Goal: Transaction & Acquisition: Purchase product/service

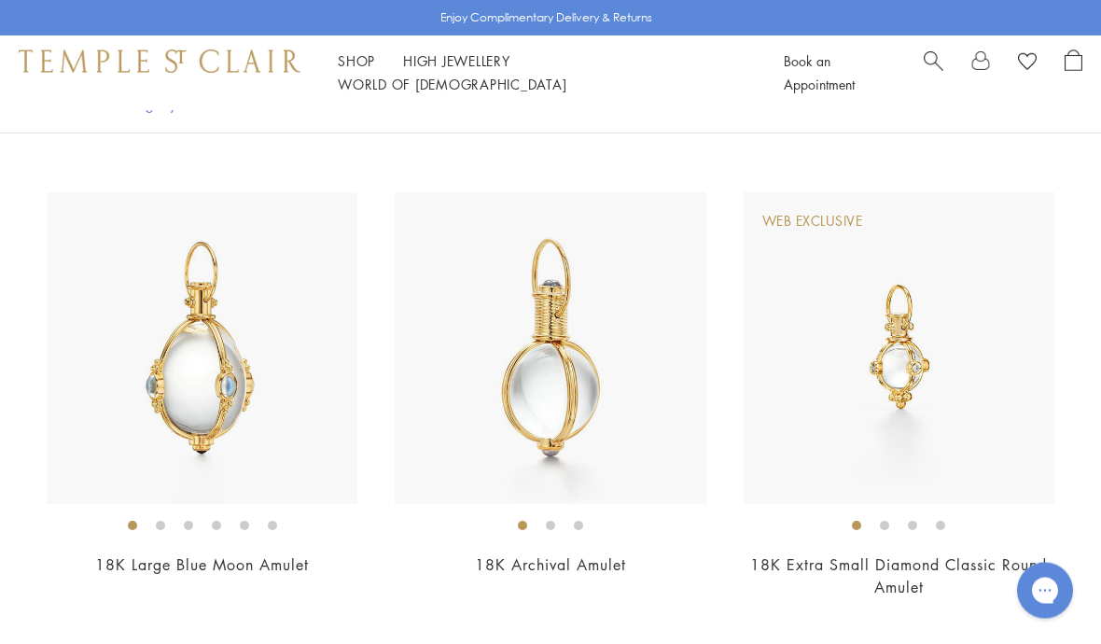
scroll to position [1101, 0]
click at [564, 329] on img at bounding box center [550, 347] width 311 height 311
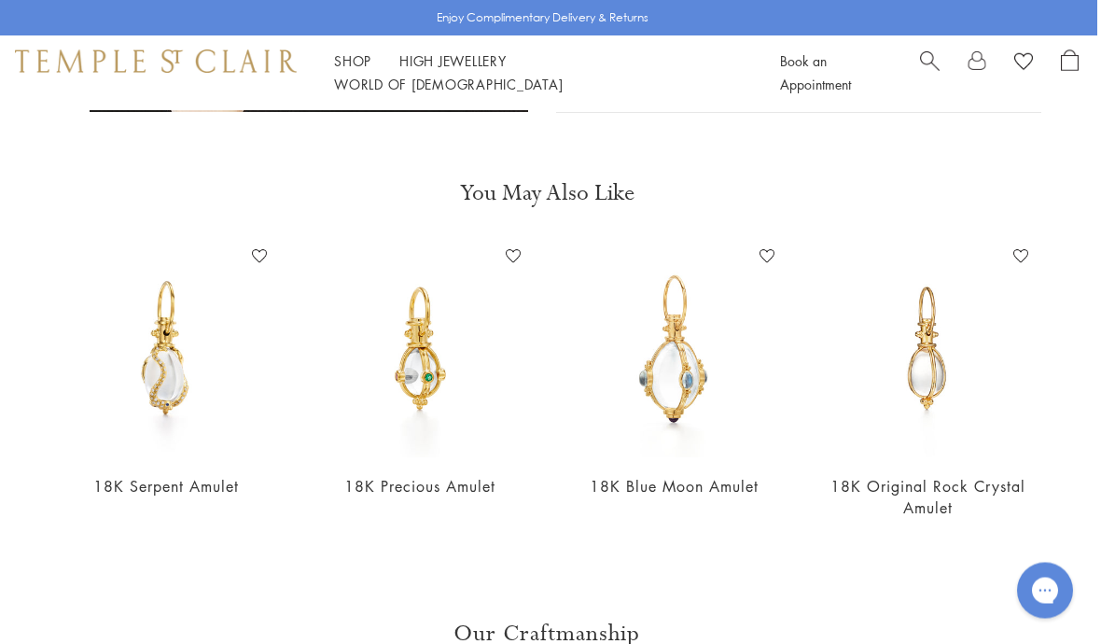
scroll to position [903, 4]
click at [937, 363] on img at bounding box center [928, 349] width 217 height 217
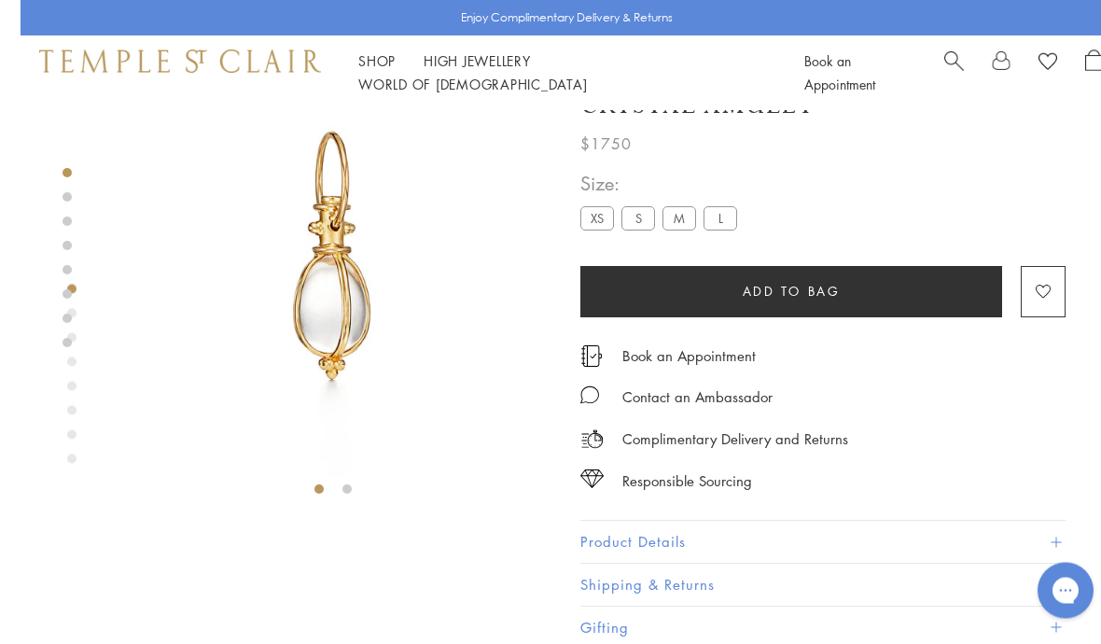
scroll to position [71, 0]
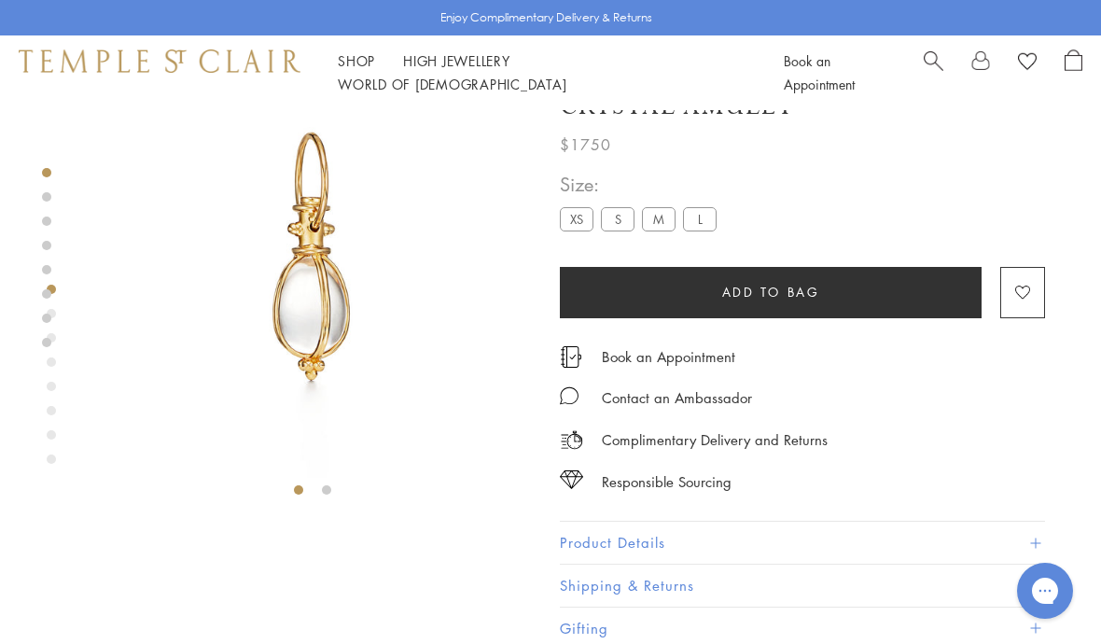
click at [336, 505] on div at bounding box center [312, 272] width 439 height 467
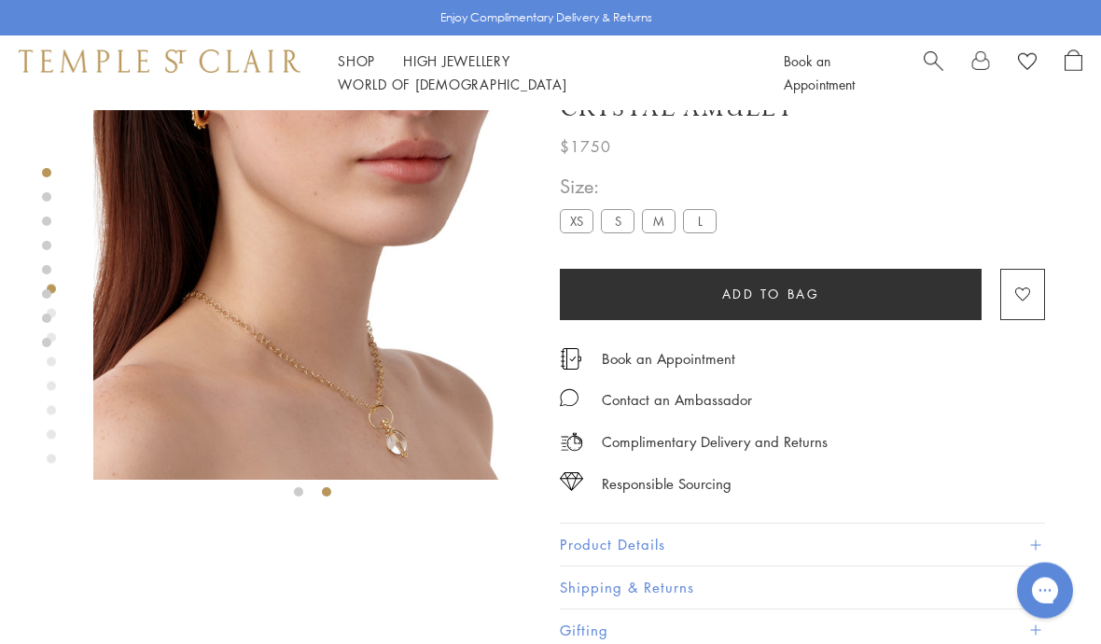
scroll to position [69, 0]
click at [659, 541] on button "Product Details" at bounding box center [802, 545] width 485 height 42
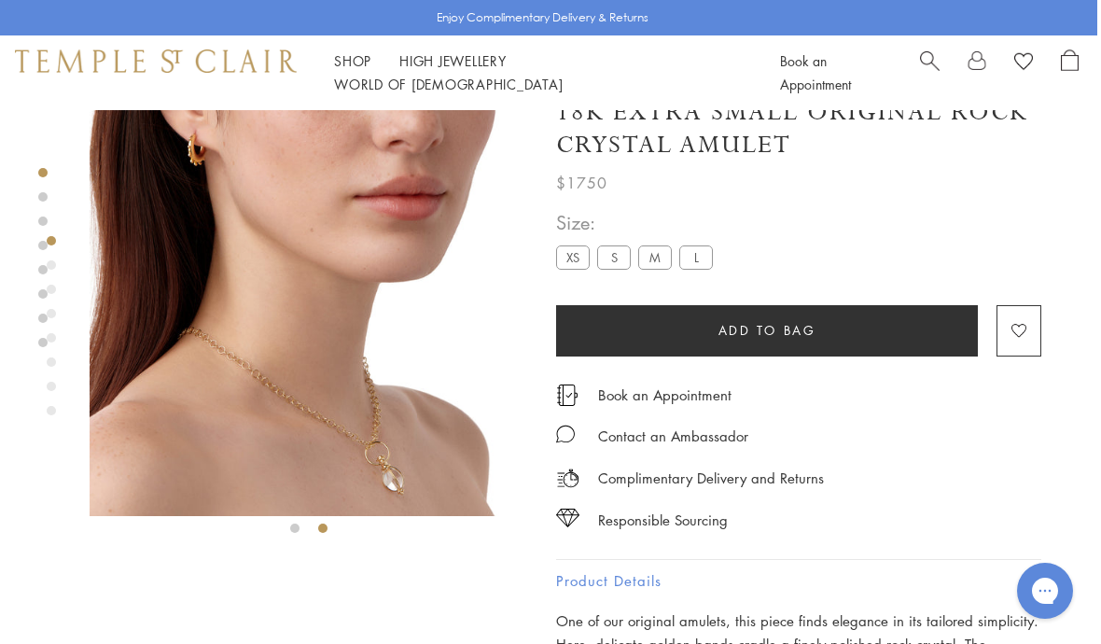
scroll to position [32, 4]
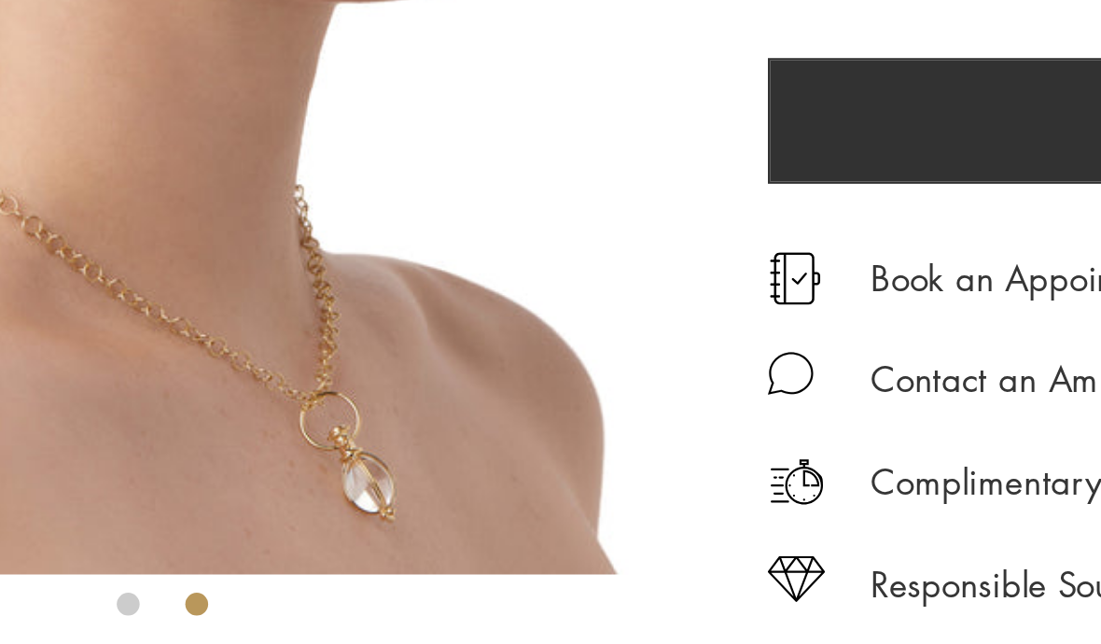
click at [290, 525] on li at bounding box center [294, 529] width 9 height 9
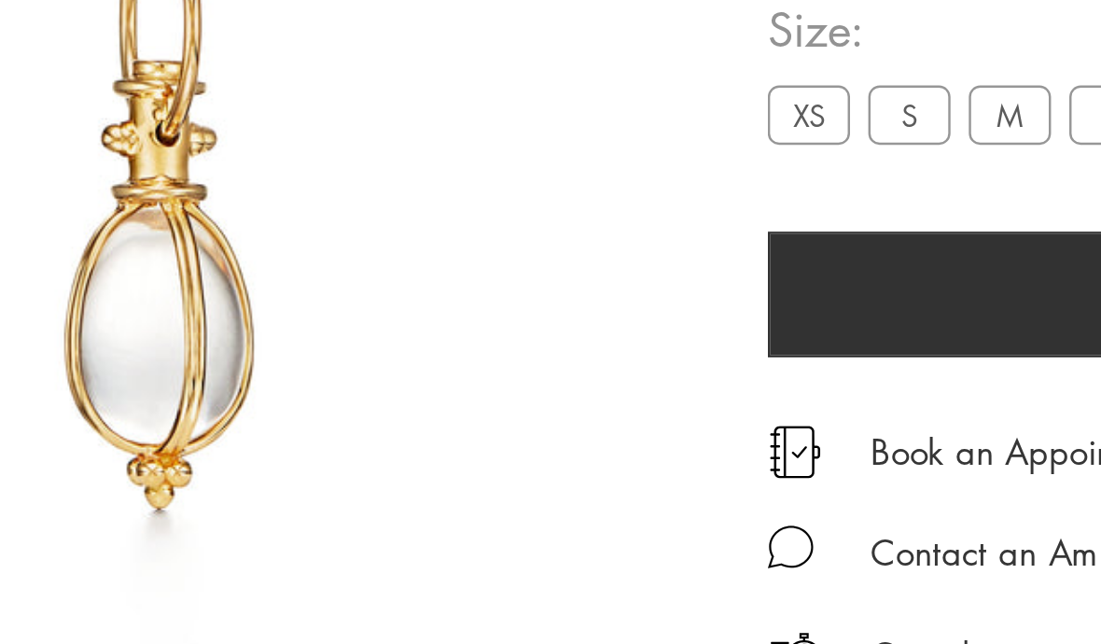
click at [597, 246] on label "S" at bounding box center [614, 257] width 34 height 23
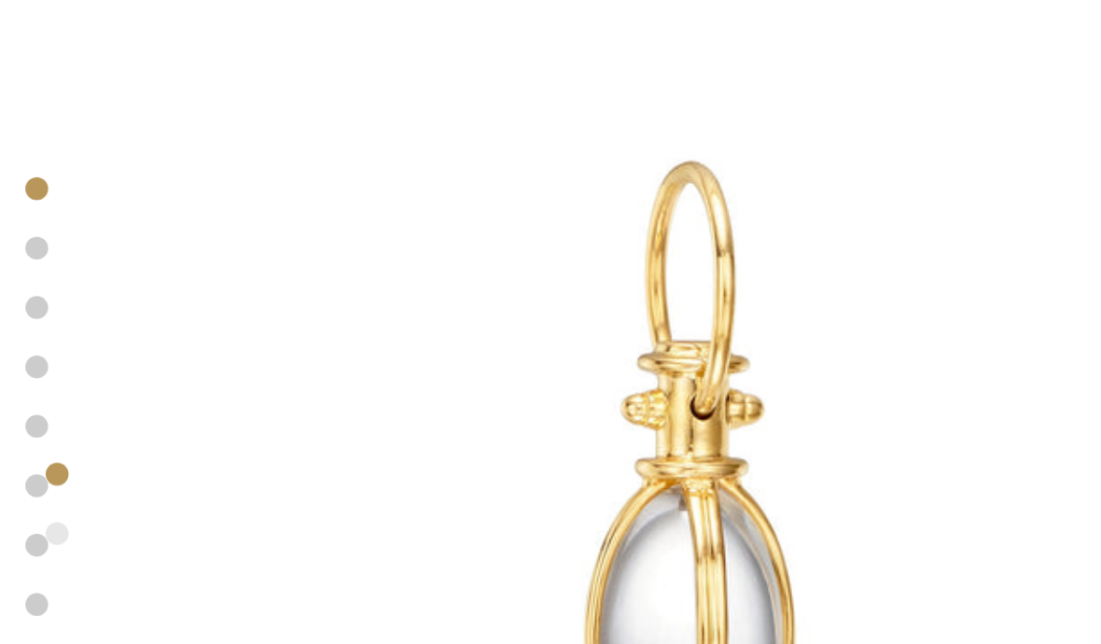
scroll to position [32, 0]
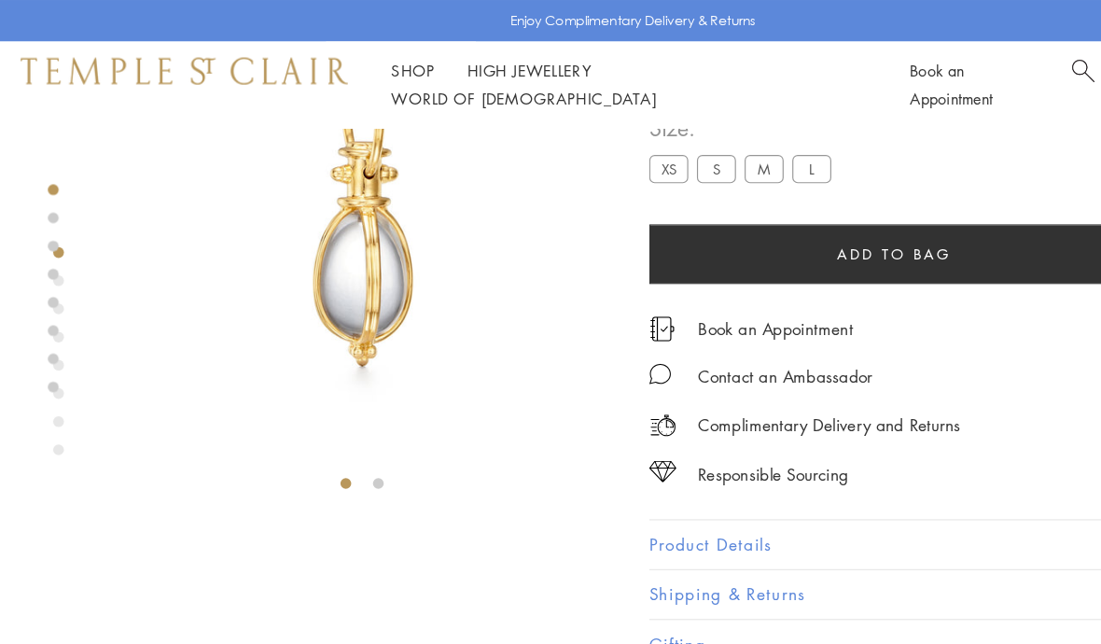
scroll to position [110, 0]
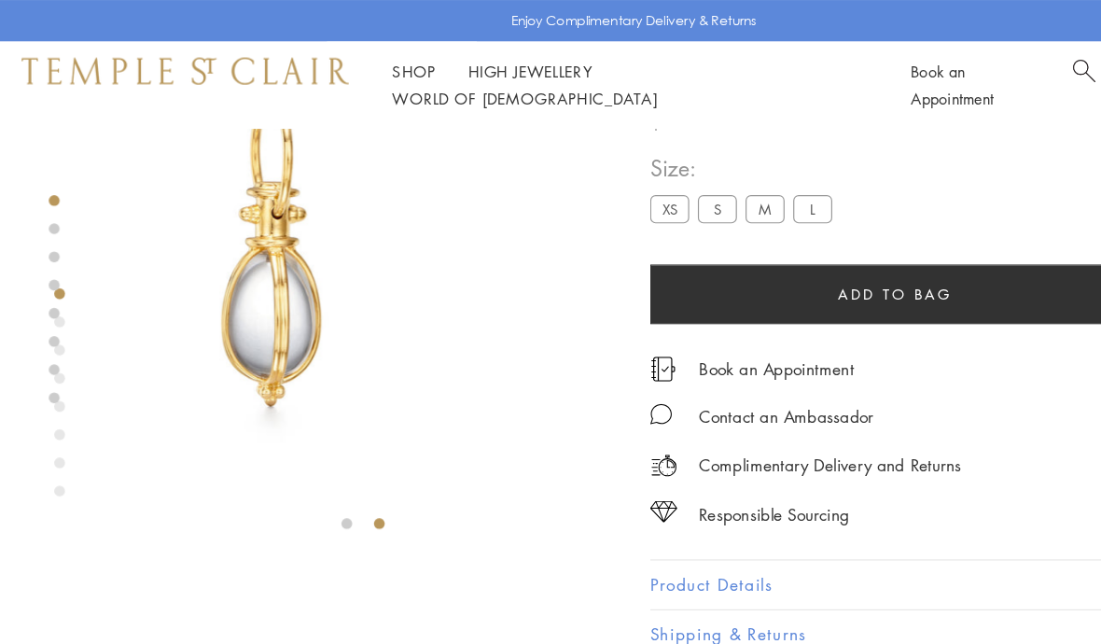
click at [331, 452] on li at bounding box center [326, 450] width 9 height 9
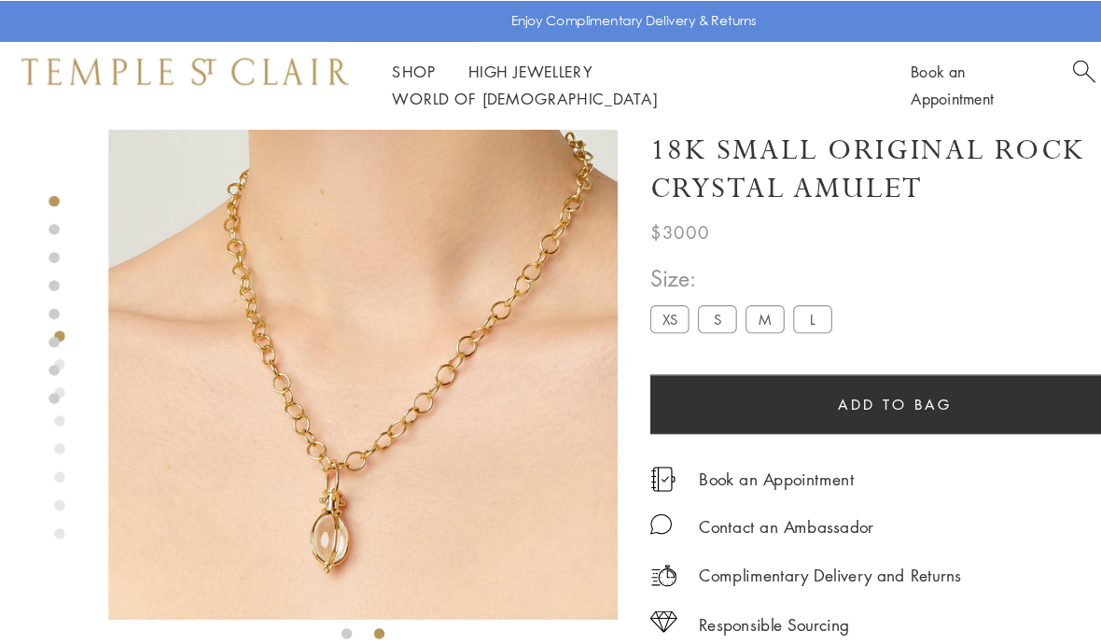
scroll to position [14, 0]
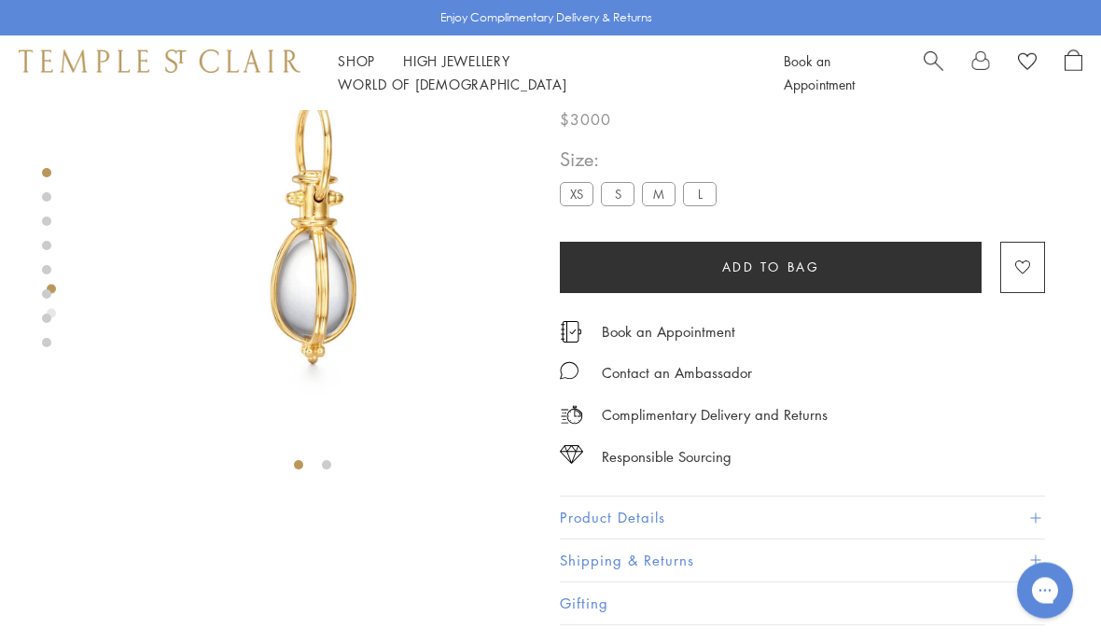
scroll to position [96, 0]
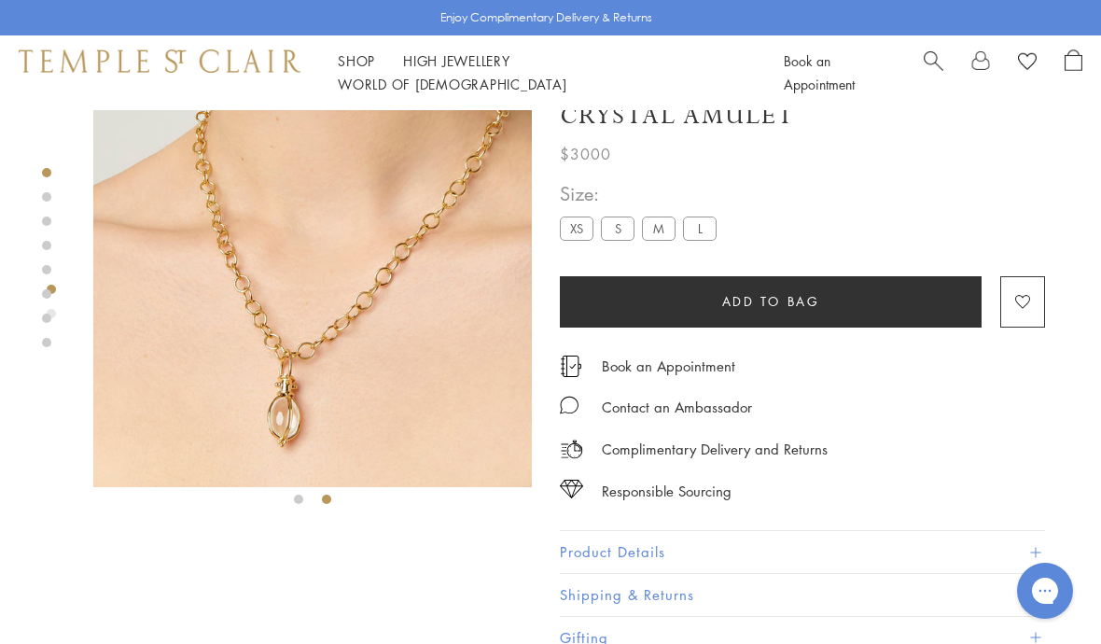
scroll to position [64, 0]
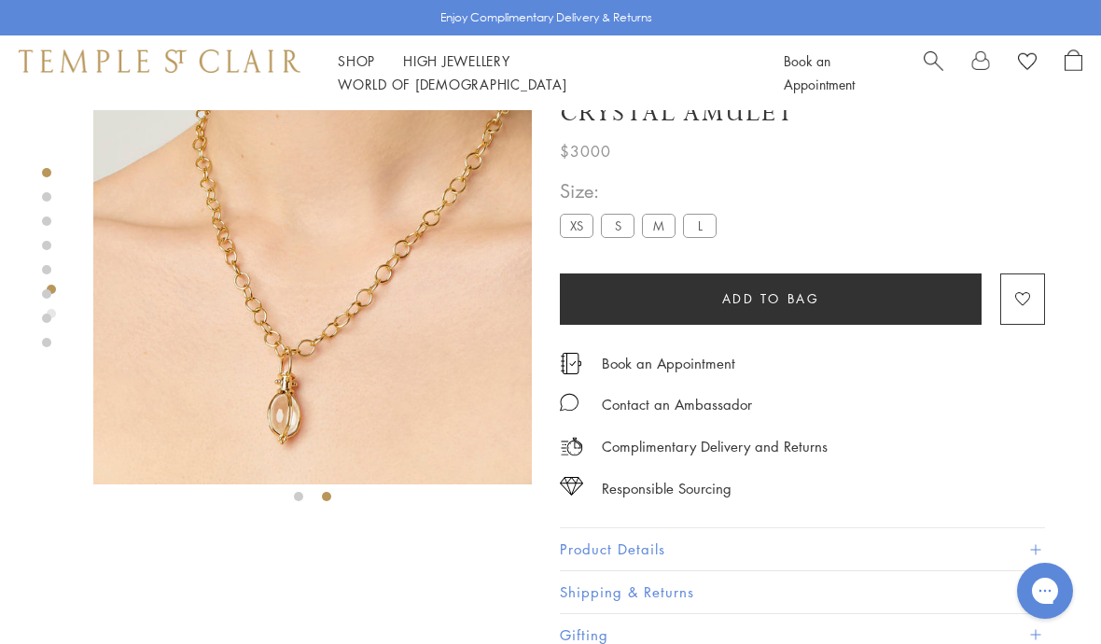
click at [645, 554] on button "Product Details" at bounding box center [802, 549] width 485 height 42
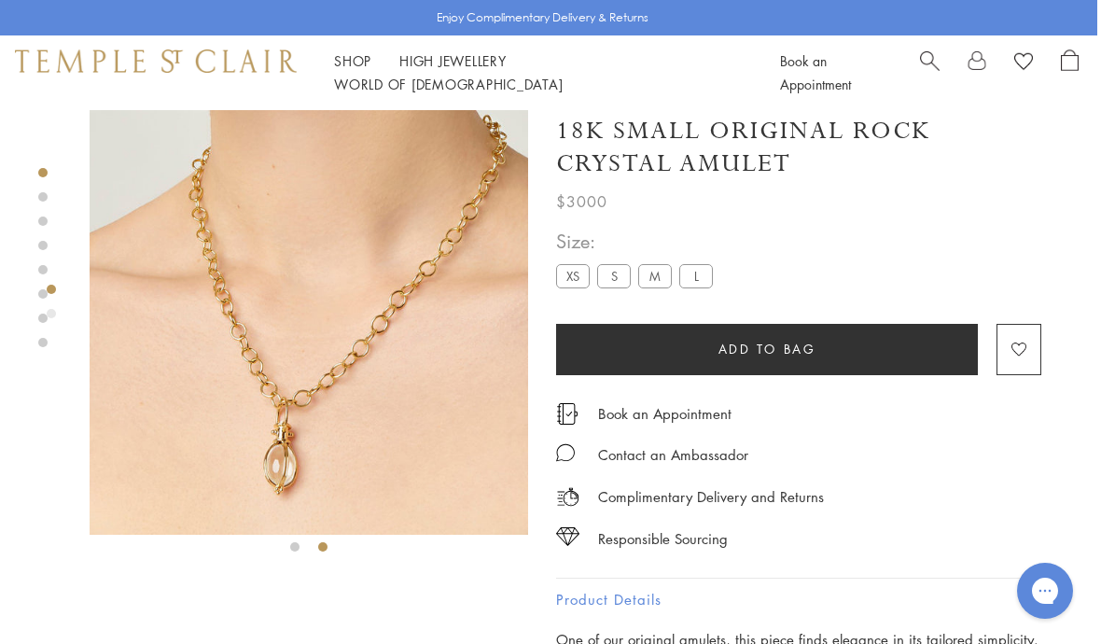
scroll to position [0, 4]
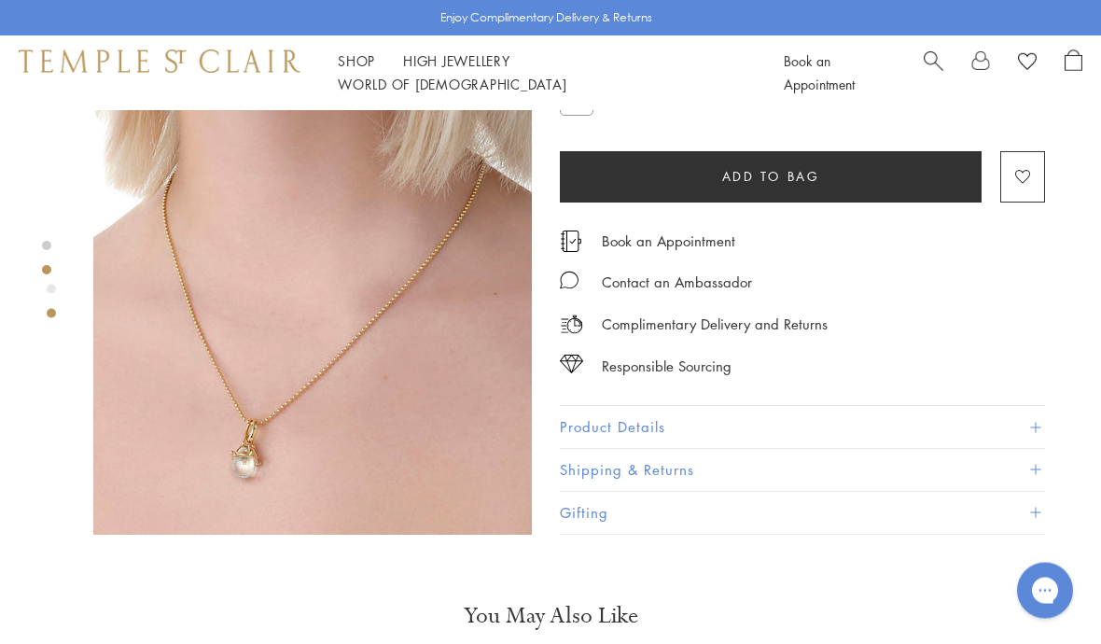
scroll to position [481, 0]
click at [700, 440] on button "Product Details" at bounding box center [802, 428] width 485 height 42
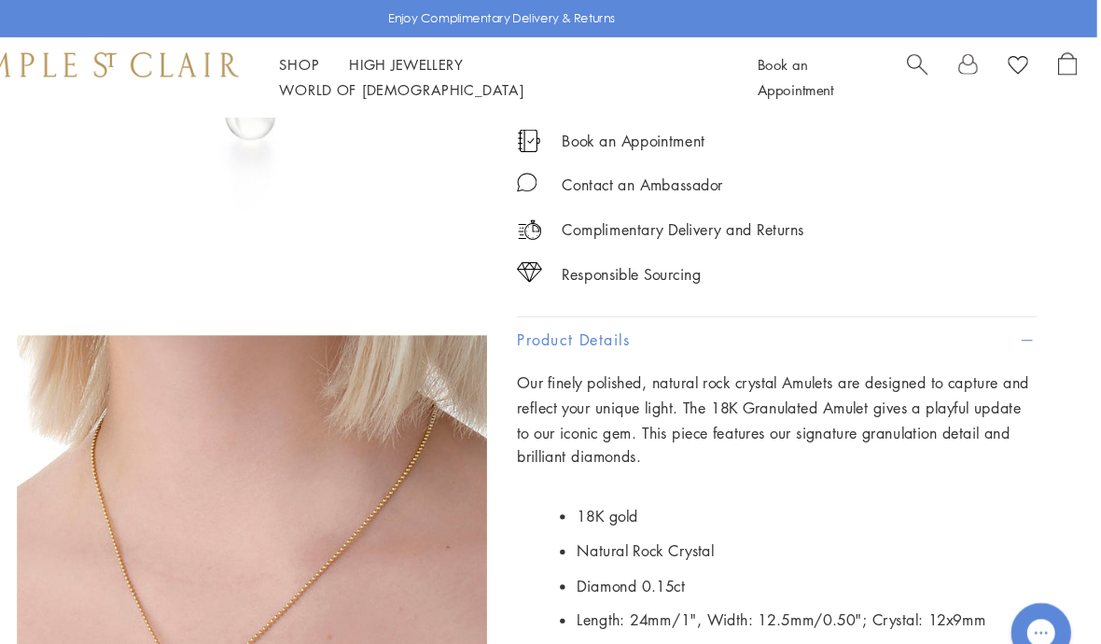
scroll to position [21, 4]
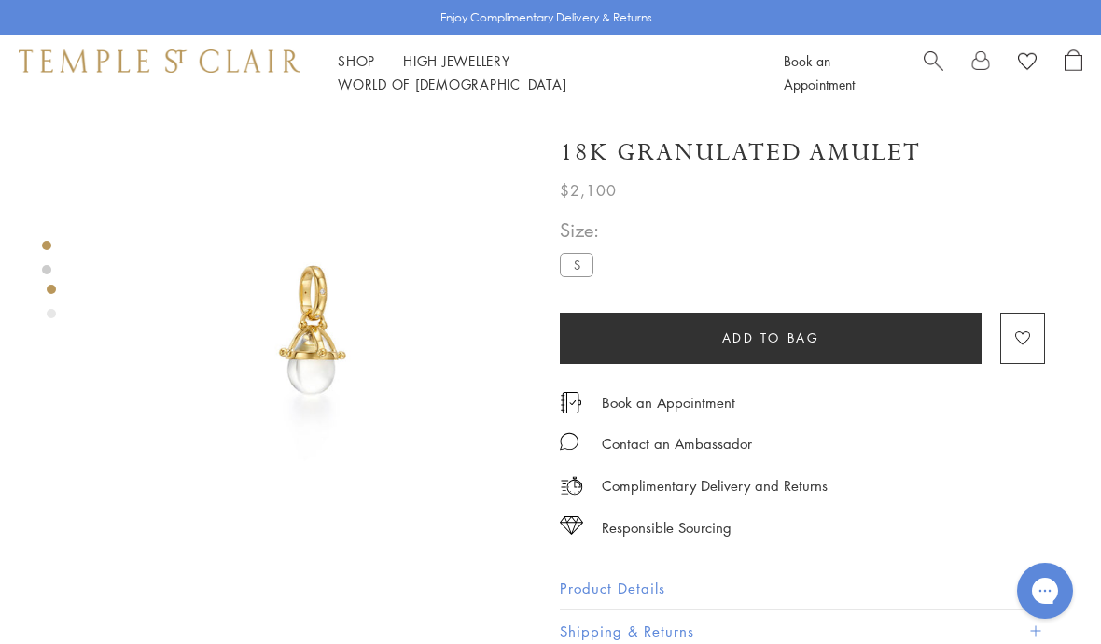
click at [808, 333] on span "Add to bag" at bounding box center [771, 338] width 98 height 21
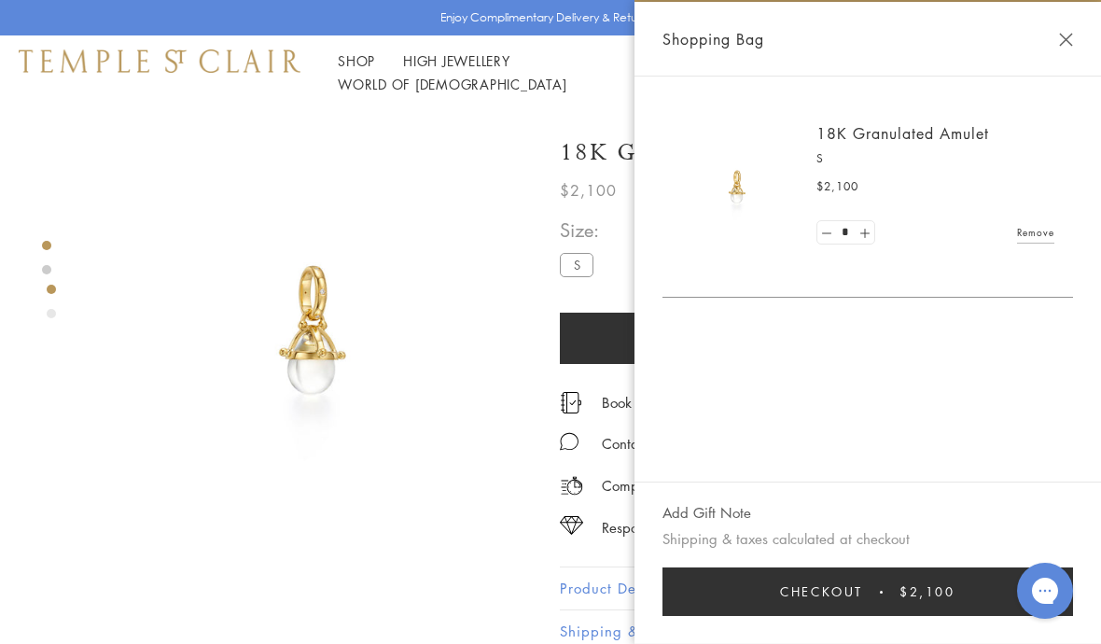
click at [1071, 43] on button "Close Shopping Bag" at bounding box center [1066, 40] width 14 height 14
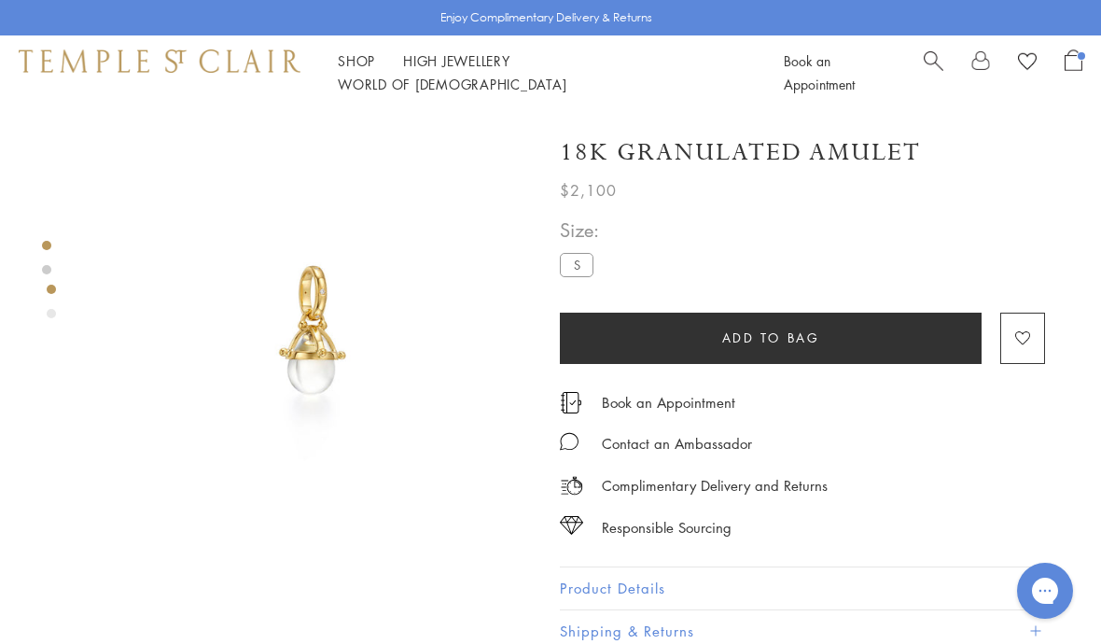
click at [988, 74] on link at bounding box center [981, 72] width 19 height 47
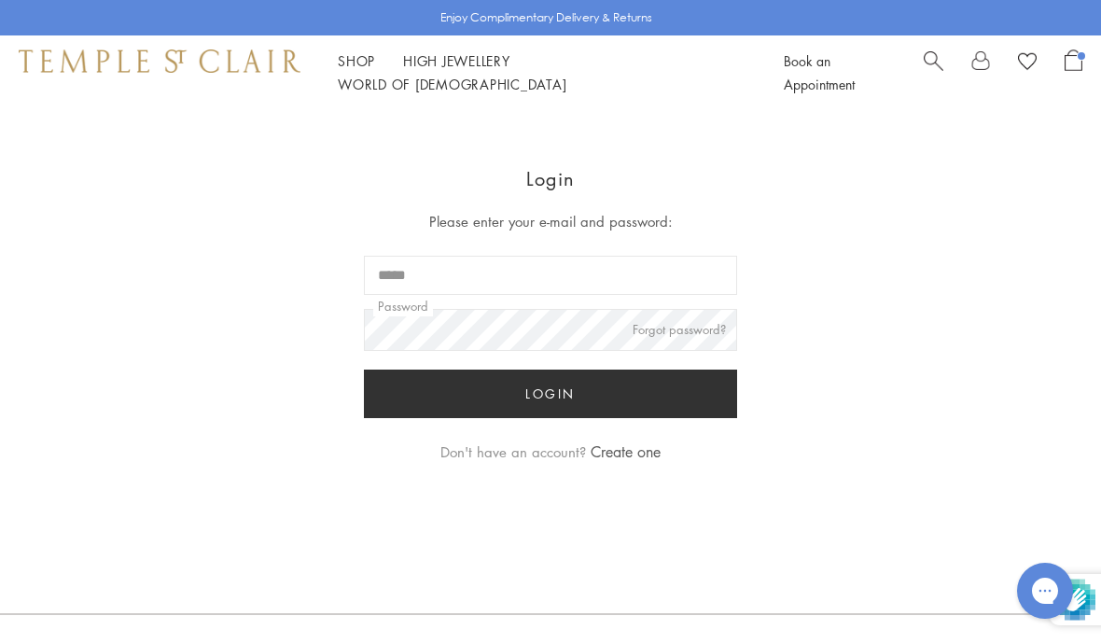
scroll to position [68, 0]
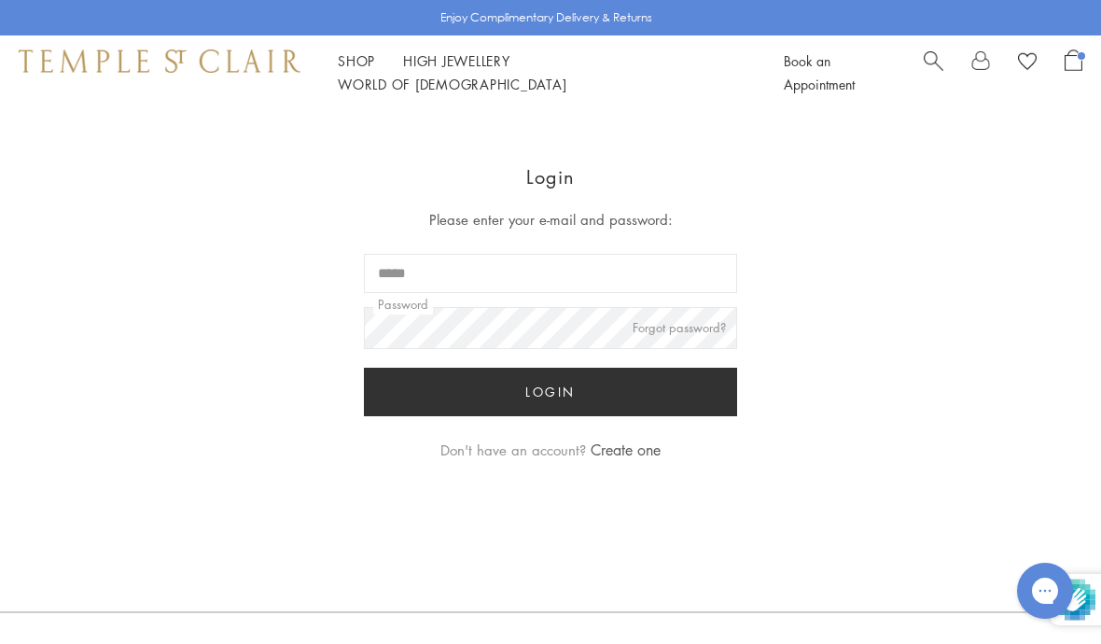
click at [629, 450] on link "Create one" at bounding box center [626, 450] width 70 height 21
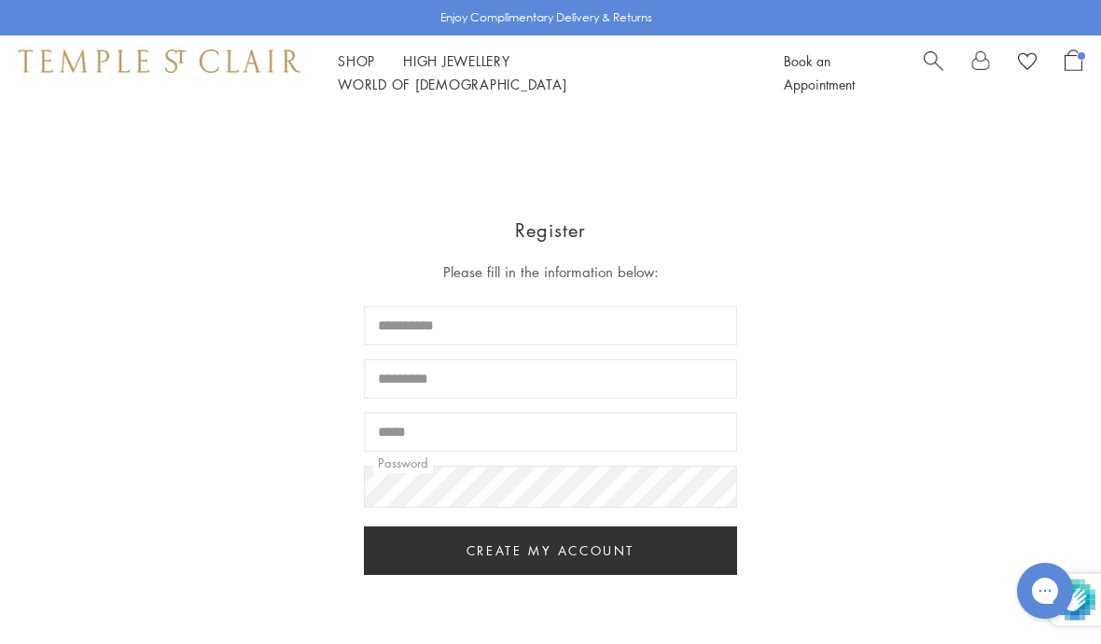
click at [529, 320] on input "First name" at bounding box center [550, 325] width 373 height 39
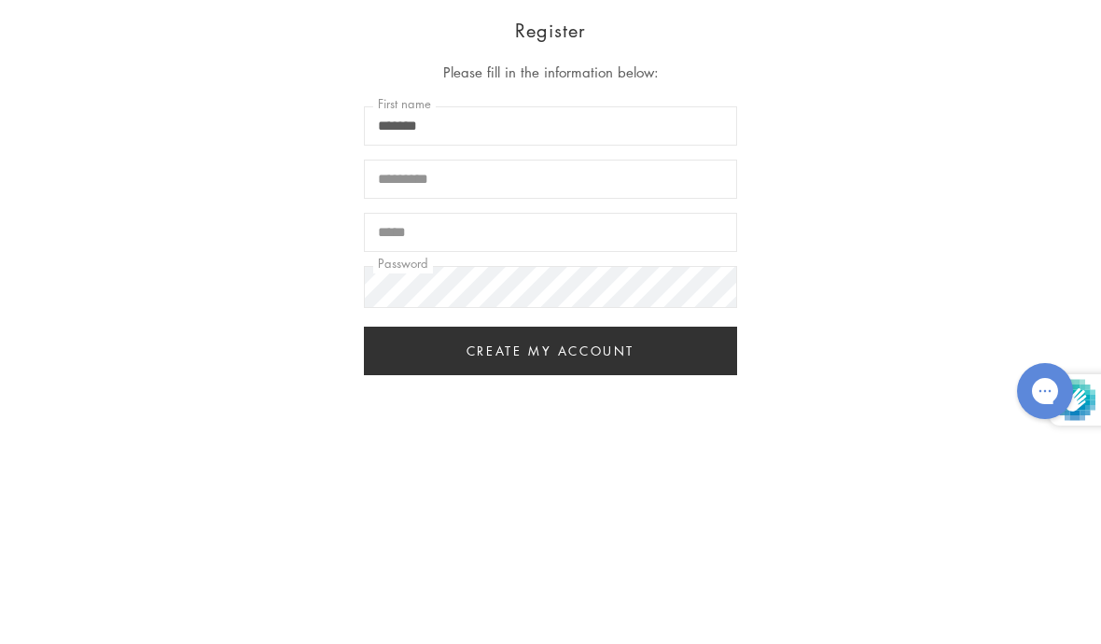
type input "*******"
click at [467, 359] on input "Last name" at bounding box center [550, 378] width 373 height 39
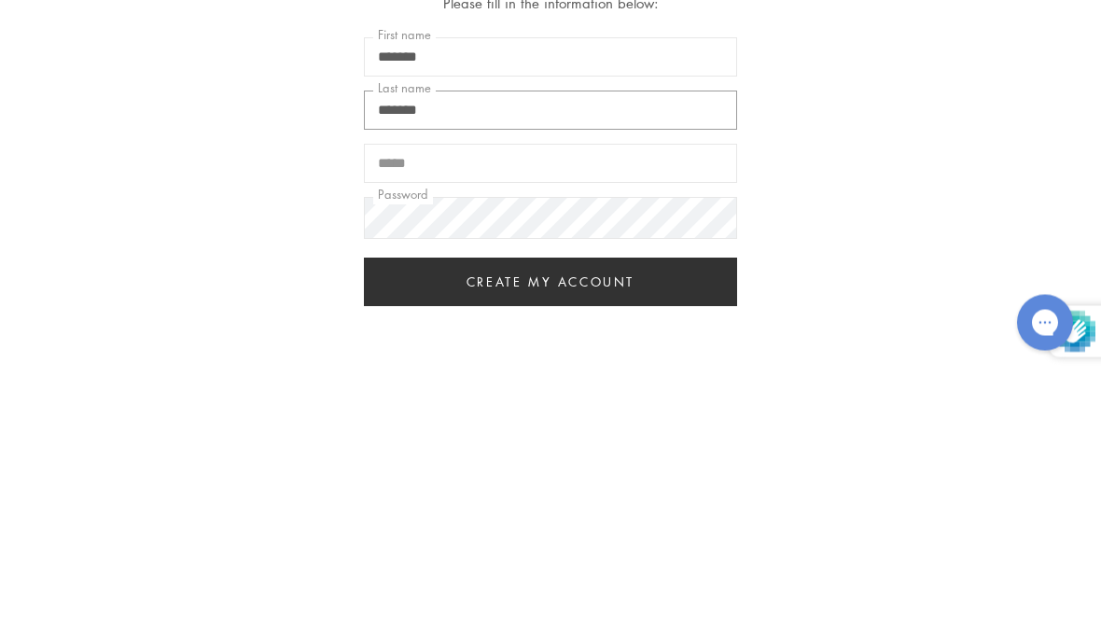
type input "*******"
click at [524, 413] on input "Email" at bounding box center [550, 432] width 373 height 39
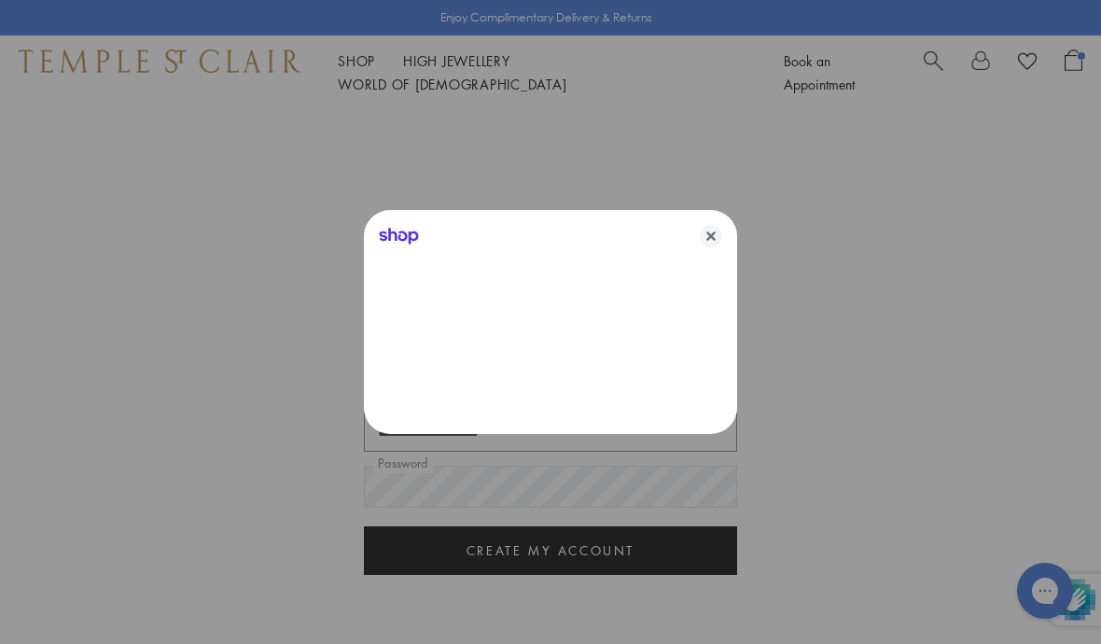
type input "**********"
click at [395, 221] on div at bounding box center [550, 322] width 1101 height 644
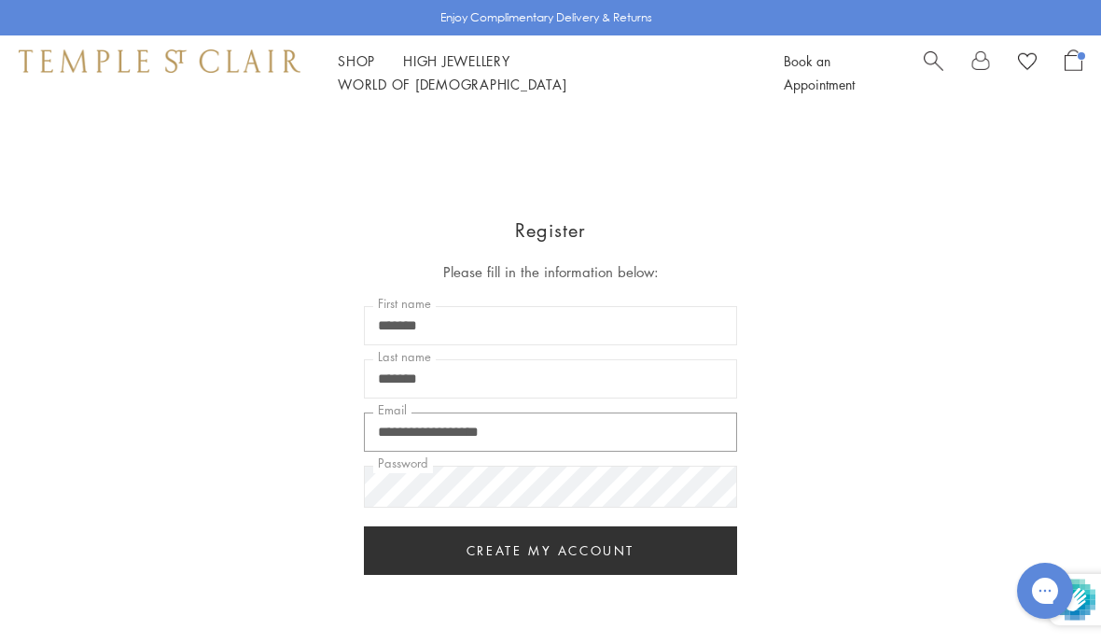
click at [590, 438] on input "**********" at bounding box center [550, 432] width 373 height 39
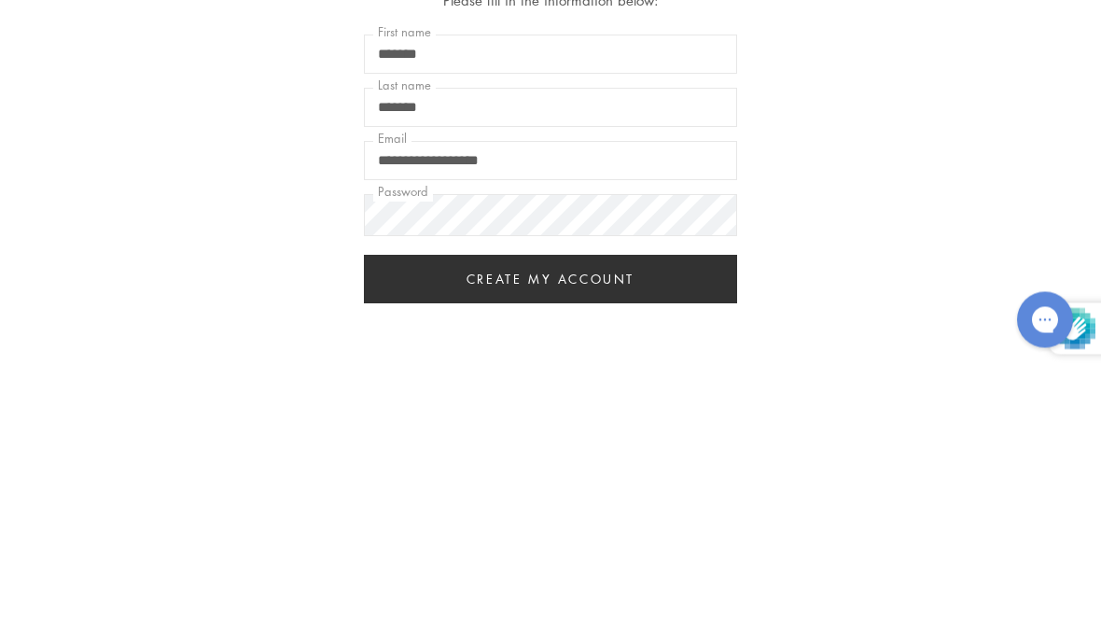
click at [567, 526] on button "Create my account" at bounding box center [550, 550] width 373 height 49
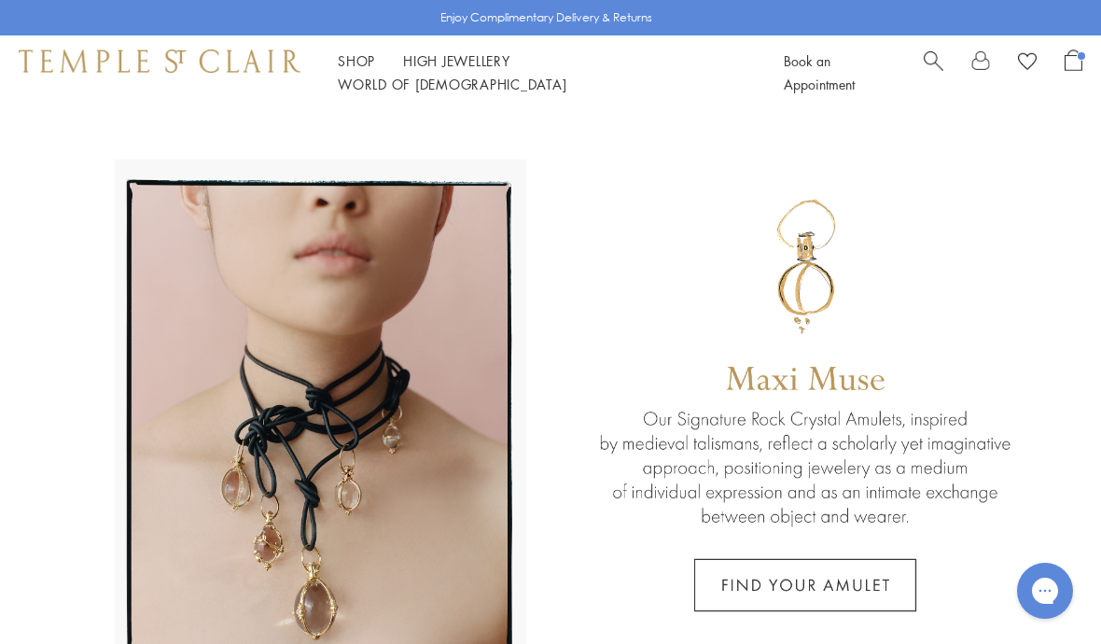
click at [1077, 68] on span "Open Shopping Bag" at bounding box center [1074, 59] width 18 height 21
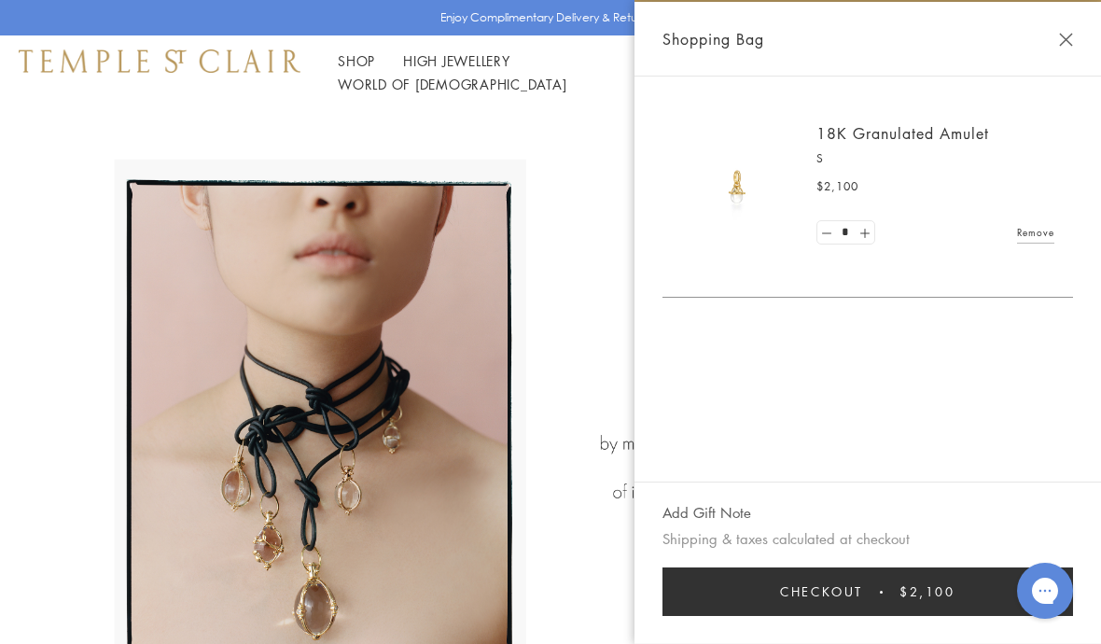
click at [872, 572] on button "Checkout $2,100" at bounding box center [868, 592] width 411 height 49
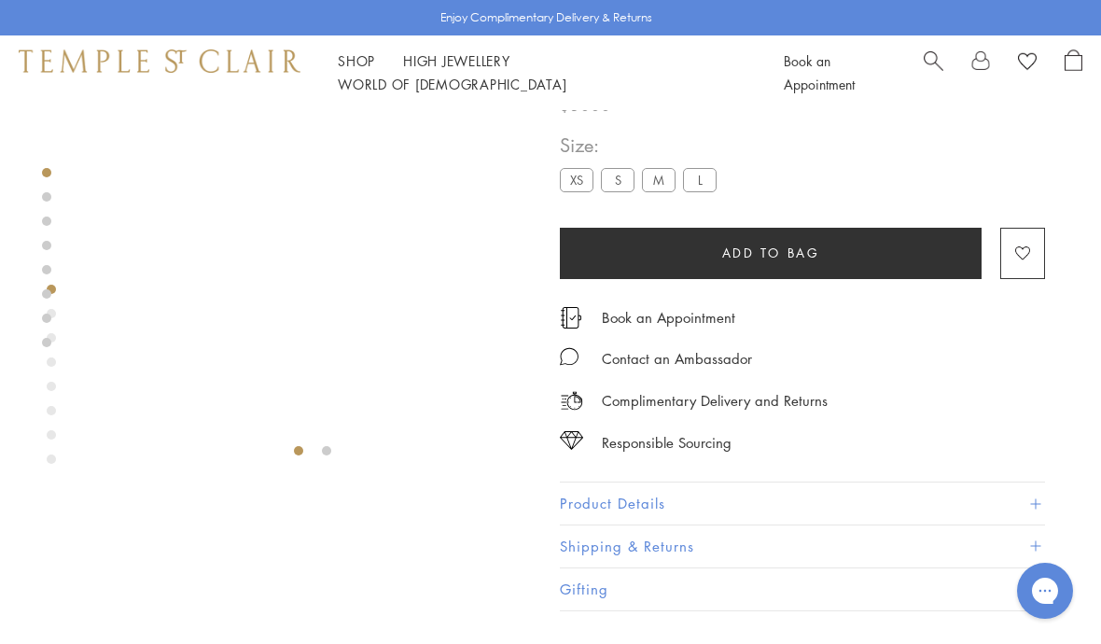
scroll to position [0, 4]
